Goal: Task Accomplishment & Management: Use online tool/utility

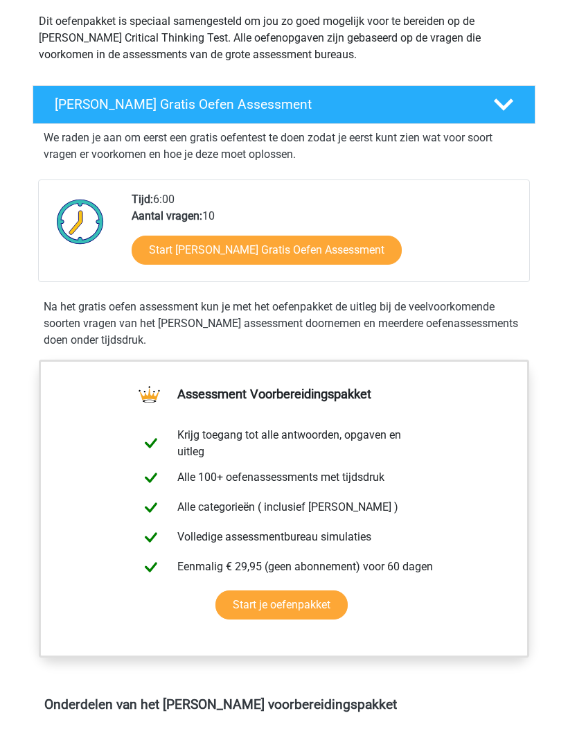
scroll to position [142, 0]
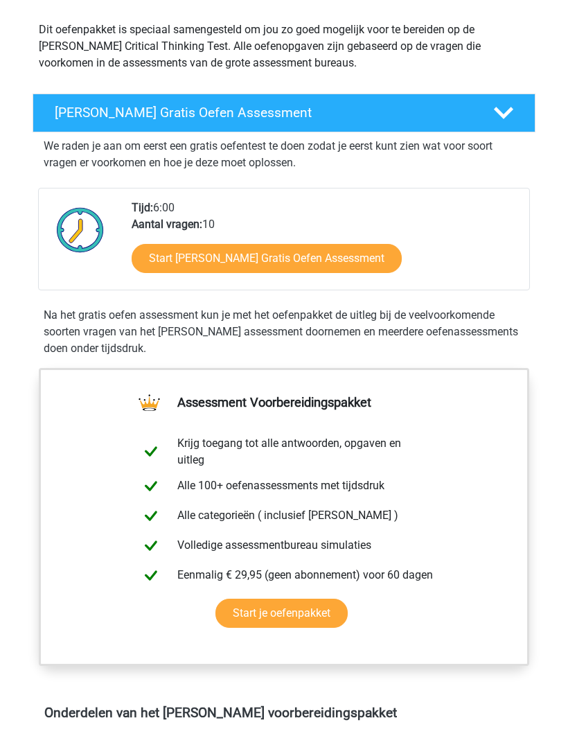
click at [330, 267] on link "Start Watson Glaser Gratis Oefen Assessment" at bounding box center [267, 258] width 270 height 29
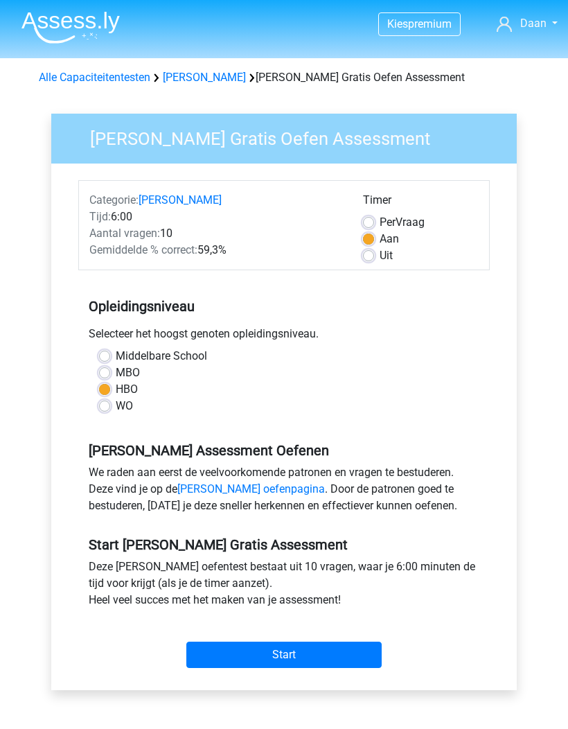
click at [318, 646] on input "Start" at bounding box center [283, 654] width 195 height 26
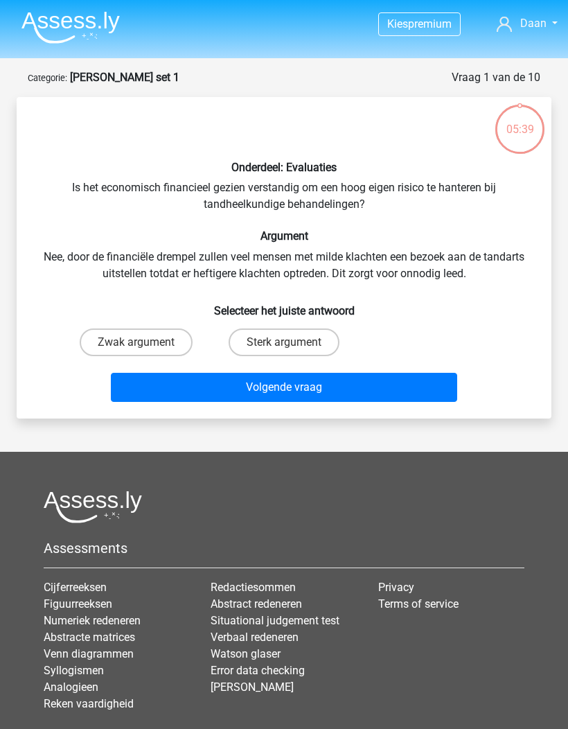
click at [144, 344] on input "Zwak argument" at bounding box center [140, 346] width 9 height 9
radio input "true"
click at [266, 389] on button "Volgende vraag" at bounding box center [284, 387] width 347 height 29
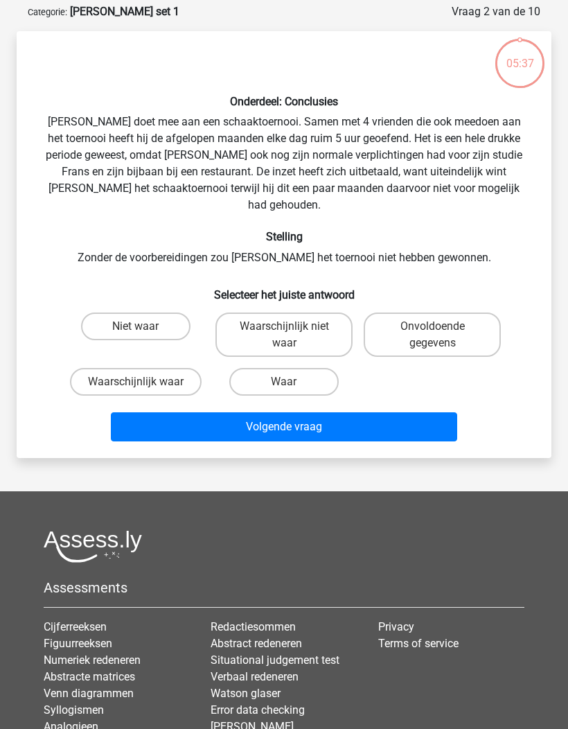
scroll to position [69, 0]
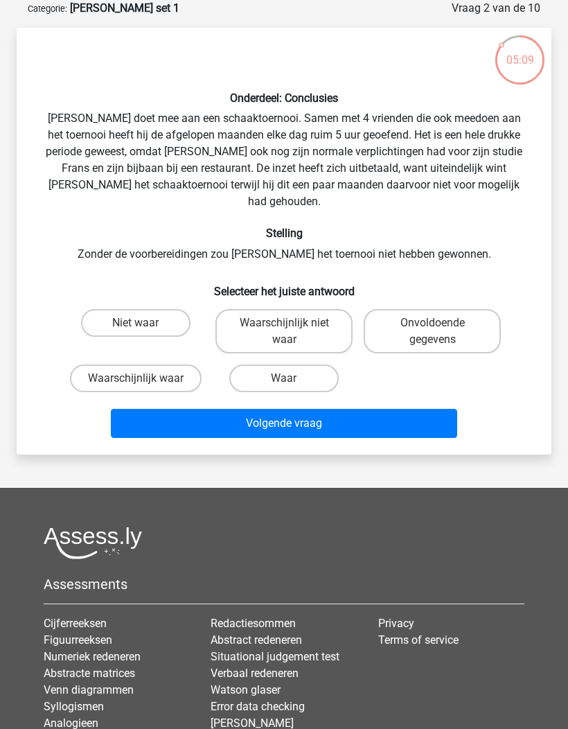
click at [150, 366] on label "Waarschijnlijk waar" at bounding box center [136, 378] width 132 height 28
click at [145, 378] on input "Waarschijnlijk waar" at bounding box center [140, 382] width 9 height 9
radio input "true"
click at [224, 413] on button "Volgende vraag" at bounding box center [284, 423] width 347 height 29
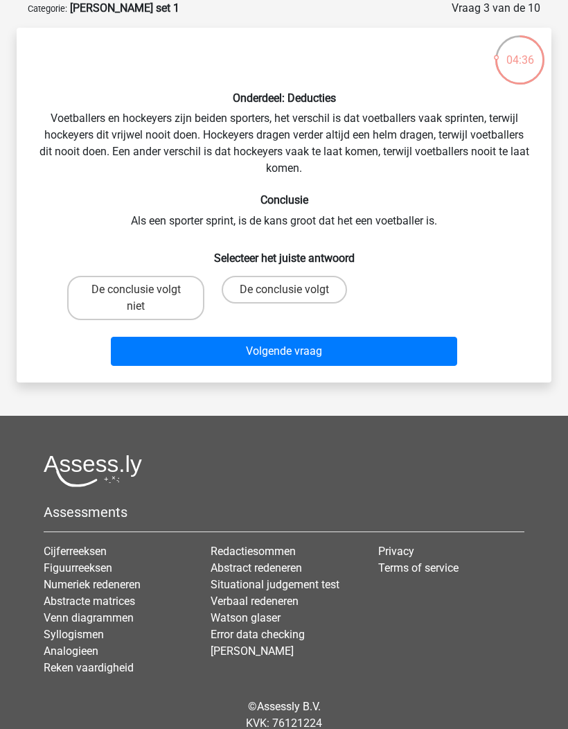
click at [139, 309] on label "De conclusie volgt niet" at bounding box center [135, 298] width 137 height 44
click at [139, 299] on input "De conclusie volgt niet" at bounding box center [140, 294] width 9 height 9
radio input "true"
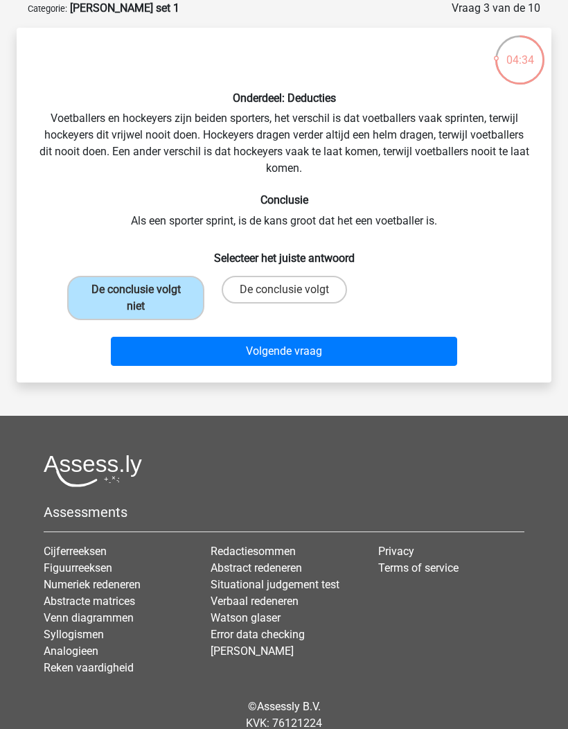
click at [267, 359] on button "Volgende vraag" at bounding box center [284, 351] width 347 height 29
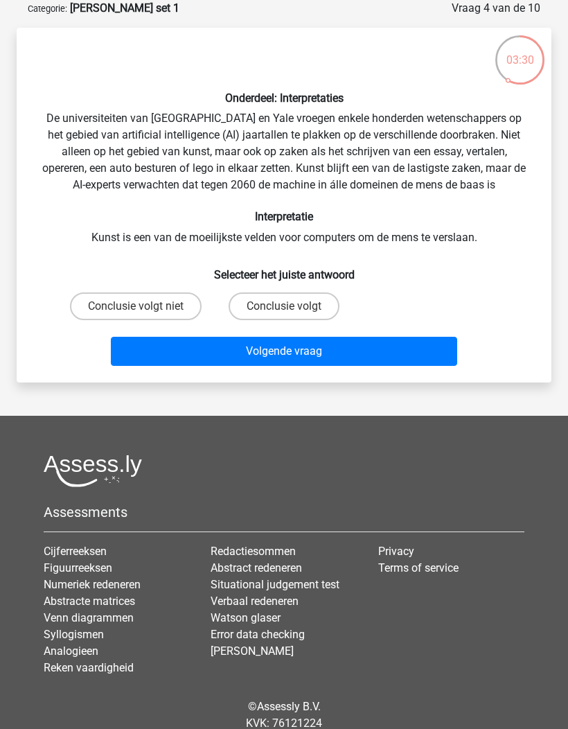
click at [272, 297] on label "Conclusie volgt" at bounding box center [284, 306] width 111 height 28
click at [284, 306] on input "Conclusie volgt" at bounding box center [288, 310] width 9 height 9
radio input "true"
click at [210, 353] on button "Volgende vraag" at bounding box center [284, 351] width 347 height 29
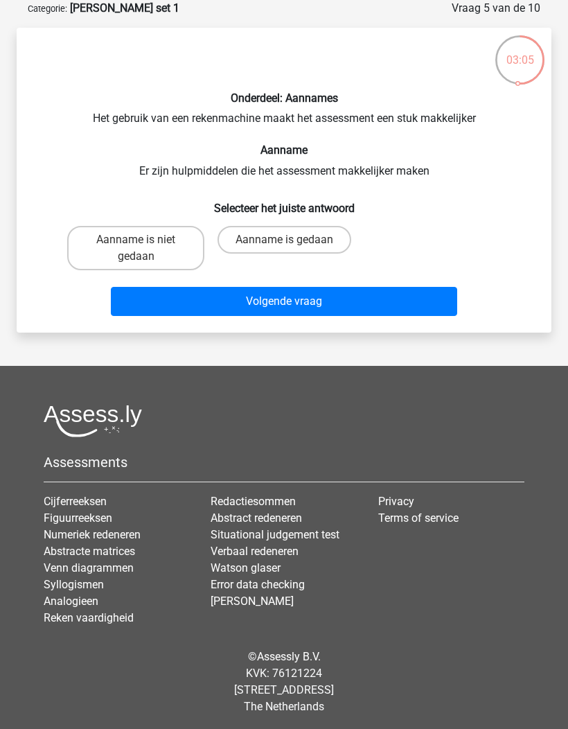
click at [314, 245] on label "Aanname is gedaan" at bounding box center [284, 240] width 134 height 28
click at [293, 245] on input "Aanname is gedaan" at bounding box center [288, 244] width 9 height 9
radio input "true"
click at [346, 302] on button "Volgende vraag" at bounding box center [284, 301] width 347 height 29
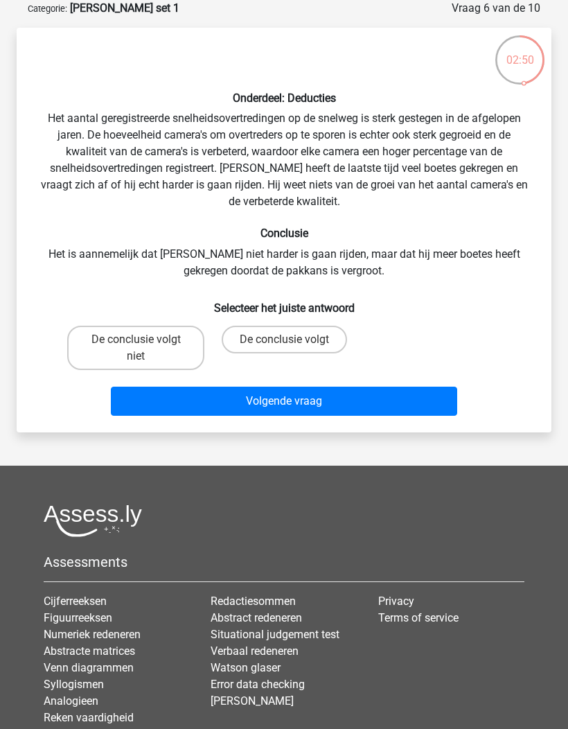
click at [122, 339] on label "De conclusie volgt niet" at bounding box center [135, 348] width 137 height 44
click at [136, 339] on input "De conclusie volgt niet" at bounding box center [140, 343] width 9 height 9
radio input "true"
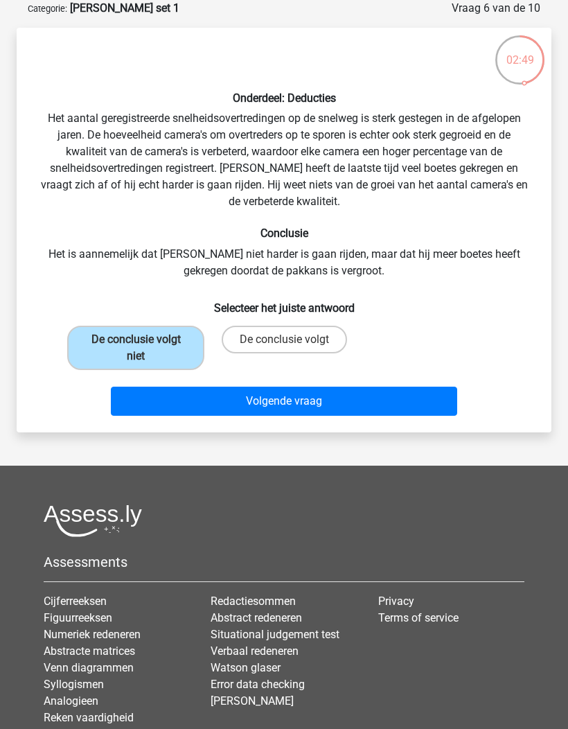
click at [388, 400] on button "Volgende vraag" at bounding box center [284, 400] width 347 height 29
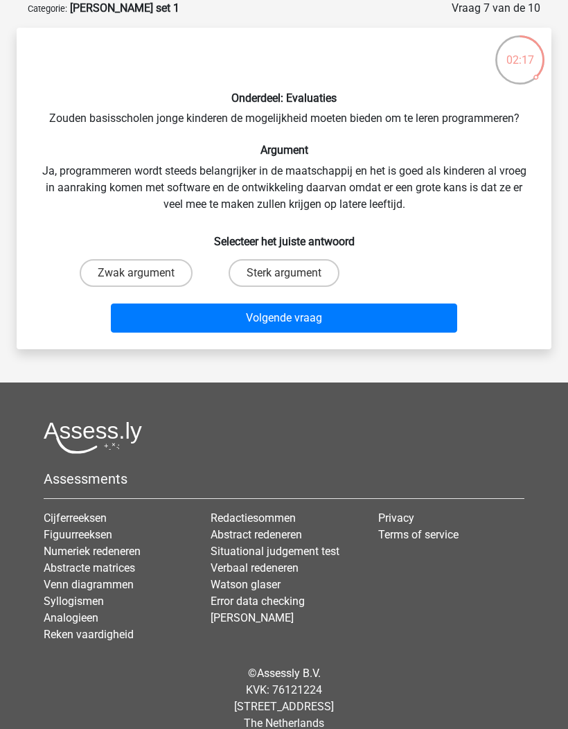
click at [312, 264] on label "Sterk argument" at bounding box center [284, 273] width 111 height 28
click at [293, 273] on input "Sterk argument" at bounding box center [288, 277] width 9 height 9
radio input "true"
click at [342, 317] on button "Volgende vraag" at bounding box center [284, 317] width 347 height 29
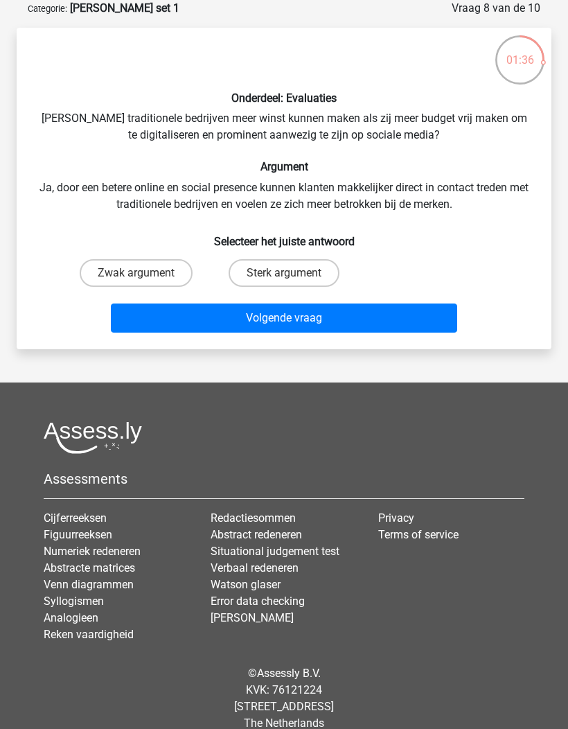
click at [118, 273] on label "Zwak argument" at bounding box center [136, 273] width 113 height 28
click at [136, 273] on input "Zwak argument" at bounding box center [140, 277] width 9 height 9
radio input "true"
click at [351, 330] on button "Volgende vraag" at bounding box center [284, 317] width 347 height 29
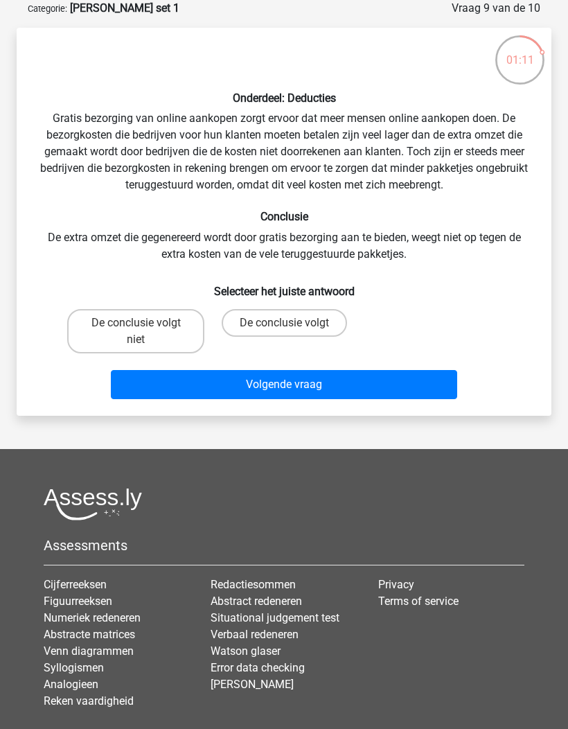
click at [112, 321] on label "De conclusie volgt niet" at bounding box center [135, 331] width 137 height 44
click at [136, 323] on input "De conclusie volgt niet" at bounding box center [140, 327] width 9 height 9
radio input "true"
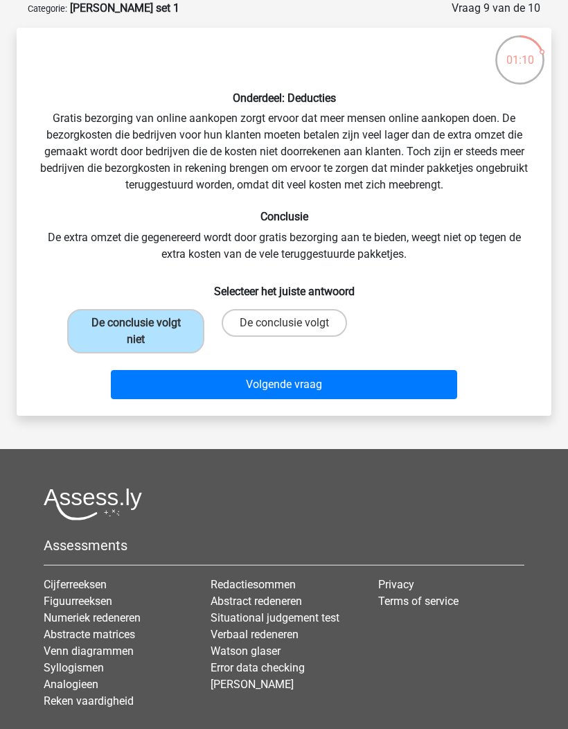
click at [402, 389] on button "Volgende vraag" at bounding box center [284, 384] width 347 height 29
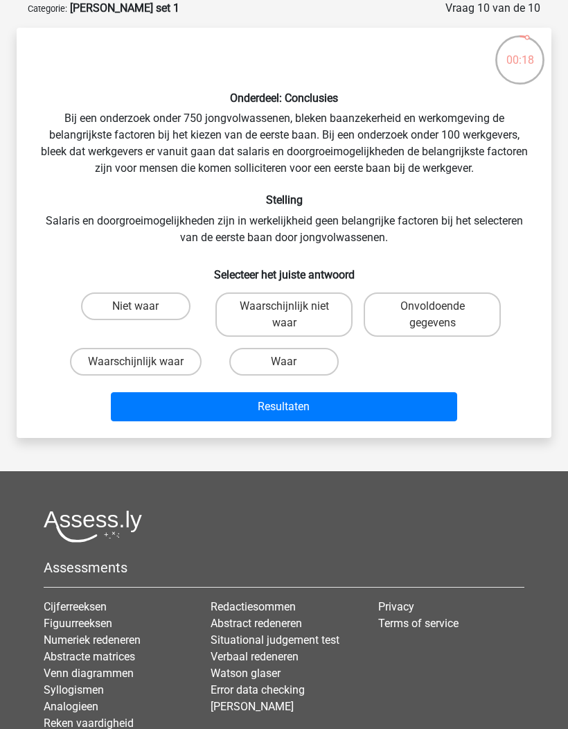
click at [112, 359] on label "Waarschijnlijk waar" at bounding box center [136, 362] width 132 height 28
click at [136, 362] on input "Waarschijnlijk waar" at bounding box center [140, 366] width 9 height 9
radio input "true"
click at [350, 408] on button "Resultaten" at bounding box center [284, 406] width 347 height 29
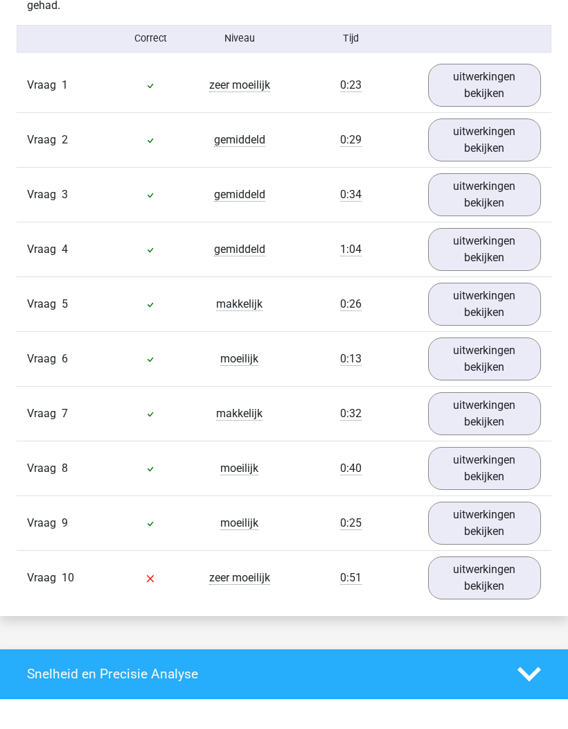
scroll to position [1223, 0]
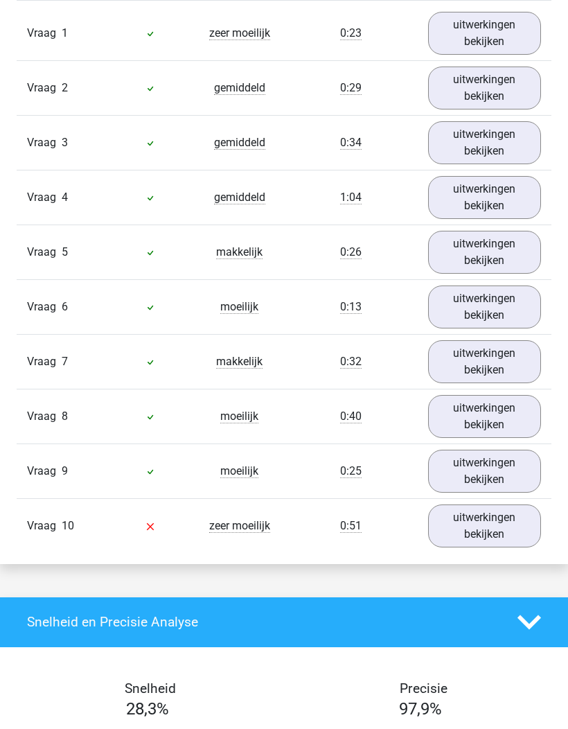
click at [490, 515] on link "uitwerkingen bekijken" at bounding box center [484, 525] width 113 height 43
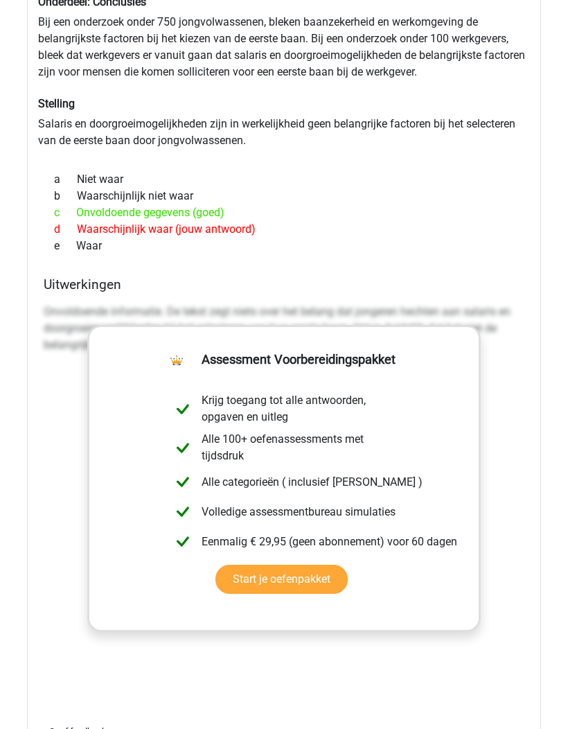
scroll to position [1804, 0]
